Goal: Task Accomplishment & Management: Complete application form

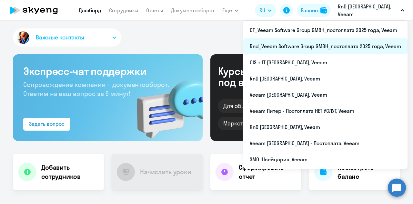
click at [354, 45] on li "Rnd_Veeam Software Group GMBH_постоплата 2025 года, Veeam" at bounding box center [325, 46] width 164 height 16
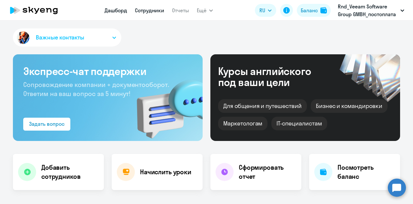
click at [150, 11] on link "Сотрудники" at bounding box center [149, 10] width 29 height 6
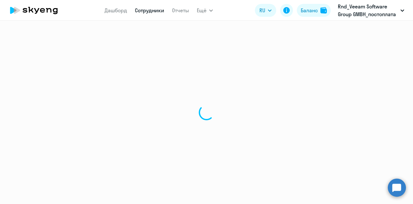
select select "30"
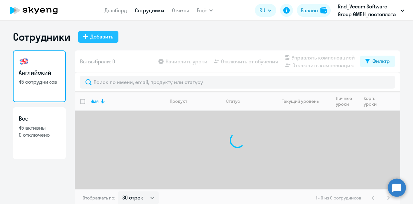
click at [96, 37] on div "Добавить" at bounding box center [101, 37] width 23 height 8
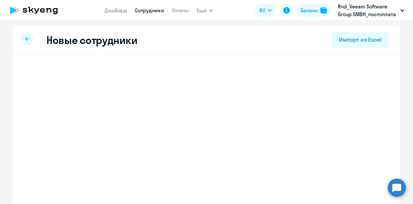
select select "english_adult_not_native_speaker"
select select "2"
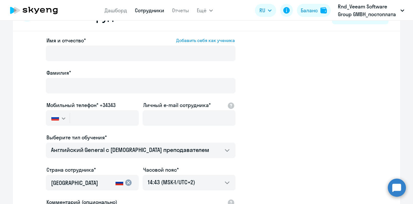
scroll to position [32, 0]
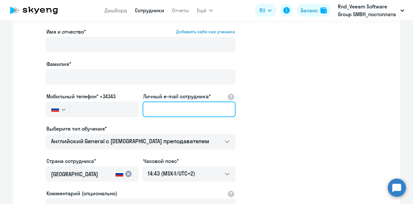
click at [163, 106] on input "Личный e-mail сотрудника*" at bounding box center [189, 108] width 93 height 15
paste input "[PERSON_NAME][EMAIL_ADDRESS][DOMAIN_NAME]"
type input "[PERSON_NAME][EMAIL_ADDRESS][DOMAIN_NAME]"
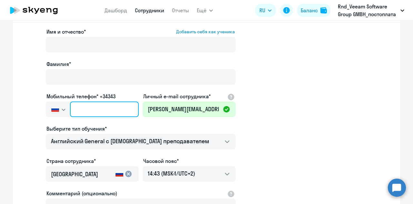
click at [76, 112] on input "text" at bounding box center [104, 108] width 69 height 15
paste input "+420 (778) 458-186"
type input "+420 (778) 458-186"
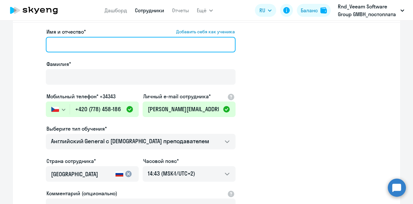
click at [70, 41] on input "Имя и отчество* Добавить себя как ученика" at bounding box center [141, 44] width 190 height 15
type input "a"
type input "Andrey"
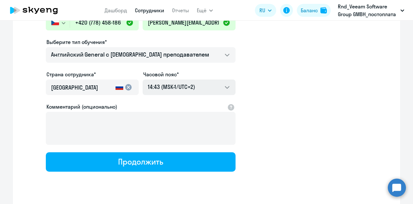
scroll to position [129, 0]
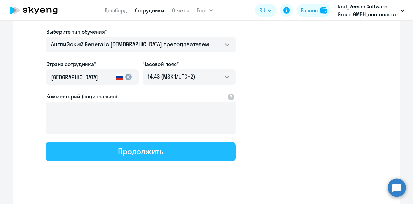
type input "Gavrilov"
click at [150, 158] on button "Продолжить" at bounding box center [141, 151] width 190 height 19
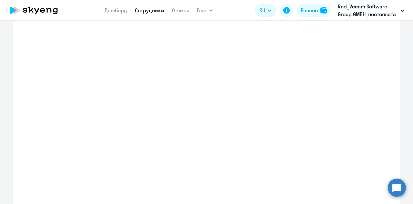
select select "english_adult_not_native_speaker"
select select "2"
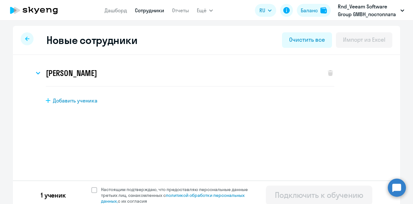
scroll to position [0, 0]
click at [94, 188] on span at bounding box center [94, 190] width 6 height 6
click at [91, 186] on input "Настоящим подтверждаю, что предоставляю персональные данные третьих лиц, ознако…" at bounding box center [91, 186] width 0 height 0
checkbox input "true"
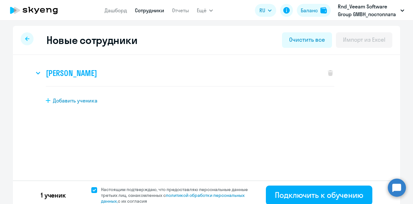
click at [124, 73] on div "Andrey Gavrilov" at bounding box center [176, 73] width 285 height 26
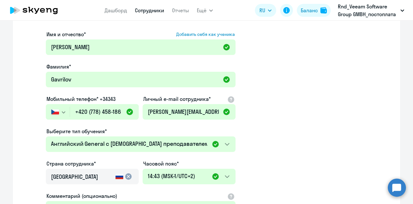
scroll to position [129, 0]
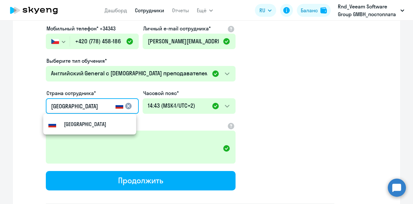
click at [88, 108] on input "Россия" at bounding box center [82, 106] width 62 height 8
click at [125, 104] on mat-icon "cancel" at bounding box center [129, 106] width 8 height 8
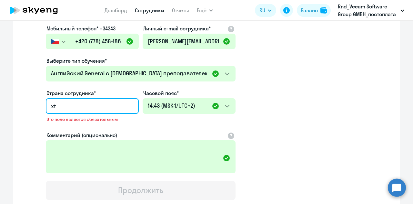
type input "x"
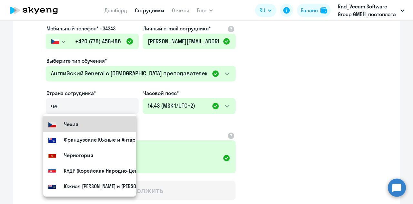
click at [92, 124] on mat-option "Чехия" at bounding box center [89, 123] width 93 height 15
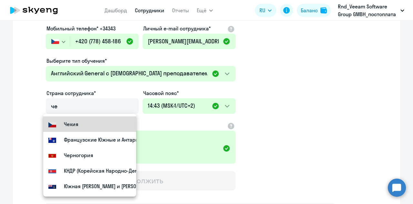
type input "Чехия"
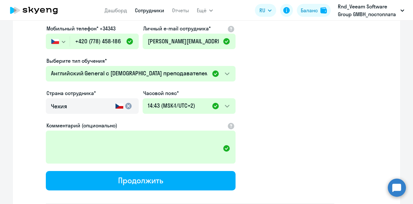
click at [279, 113] on app-new-student-form "Имя и отчество* Добавить себя как ученика Andrey Фамилия* Gavrilov Мобильный те…" at bounding box center [190, 82] width 289 height 244
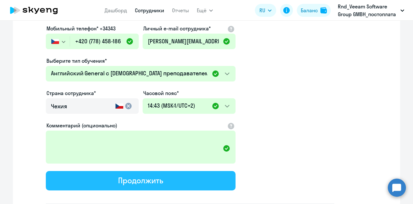
click at [172, 186] on button "Продолжить" at bounding box center [141, 180] width 190 height 19
select select "english_adult_not_native_speaker"
select select "2"
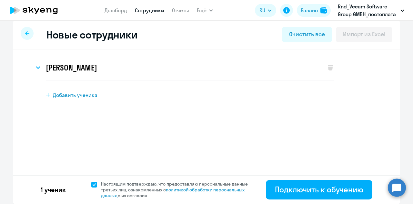
scroll to position [5, 0]
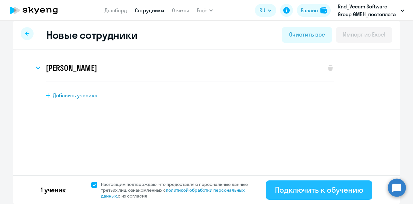
click at [317, 188] on div "Подключить к обучению" at bounding box center [319, 189] width 88 height 10
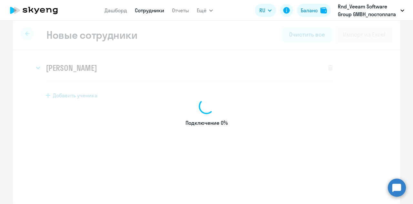
select select "english_adult_not_native_speaker"
select select "2"
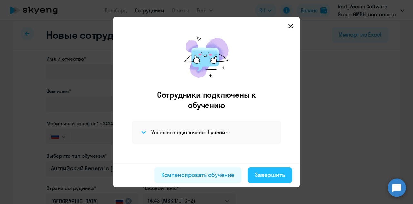
click at [267, 178] on div "Завершить" at bounding box center [270, 174] width 30 height 8
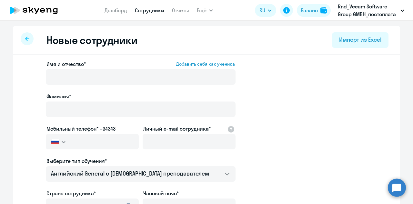
select select "30"
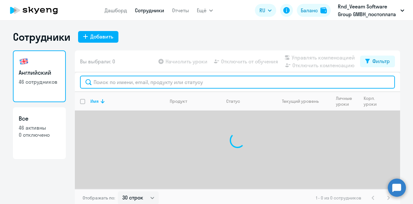
click at [142, 86] on input "text" at bounding box center [237, 82] width 315 height 13
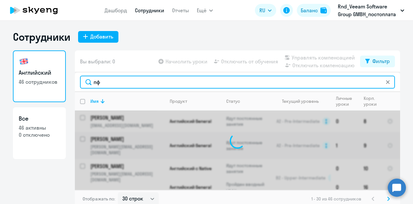
type input "п"
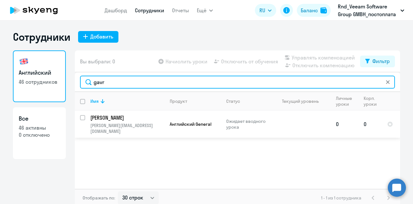
type input "gavr"
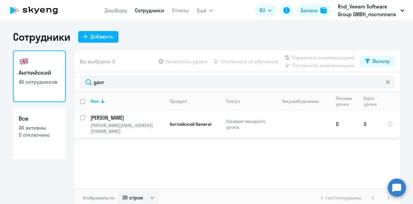
click at [80, 117] on input "select row 42545996" at bounding box center [86, 121] width 13 height 13
checkbox input "true"
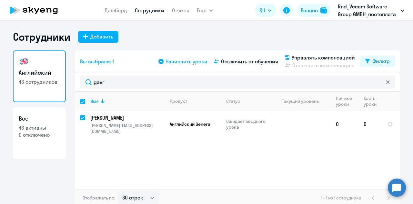
click at [187, 63] on span "Начислить уроки" at bounding box center [187, 61] width 42 height 8
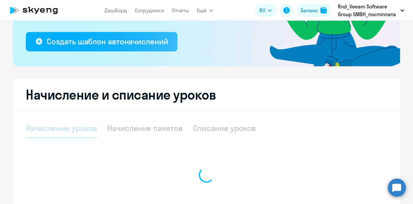
select select "10"
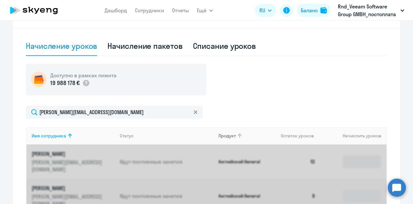
scroll to position [258, 0]
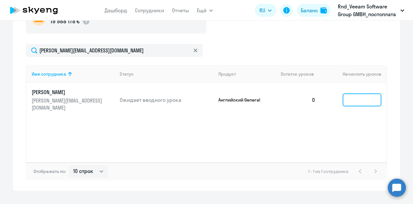
click at [351, 95] on input at bounding box center [362, 99] width 39 height 13
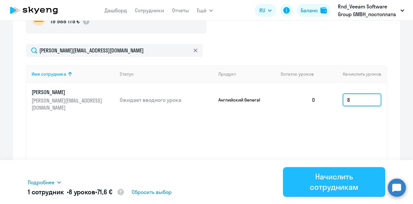
type input "8"
click at [349, 195] on button "Начислить сотрудникам" at bounding box center [334, 182] width 102 height 30
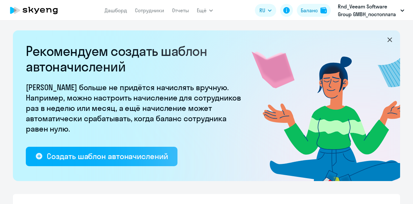
select select "10"
